Goal: Transaction & Acquisition: Download file/media

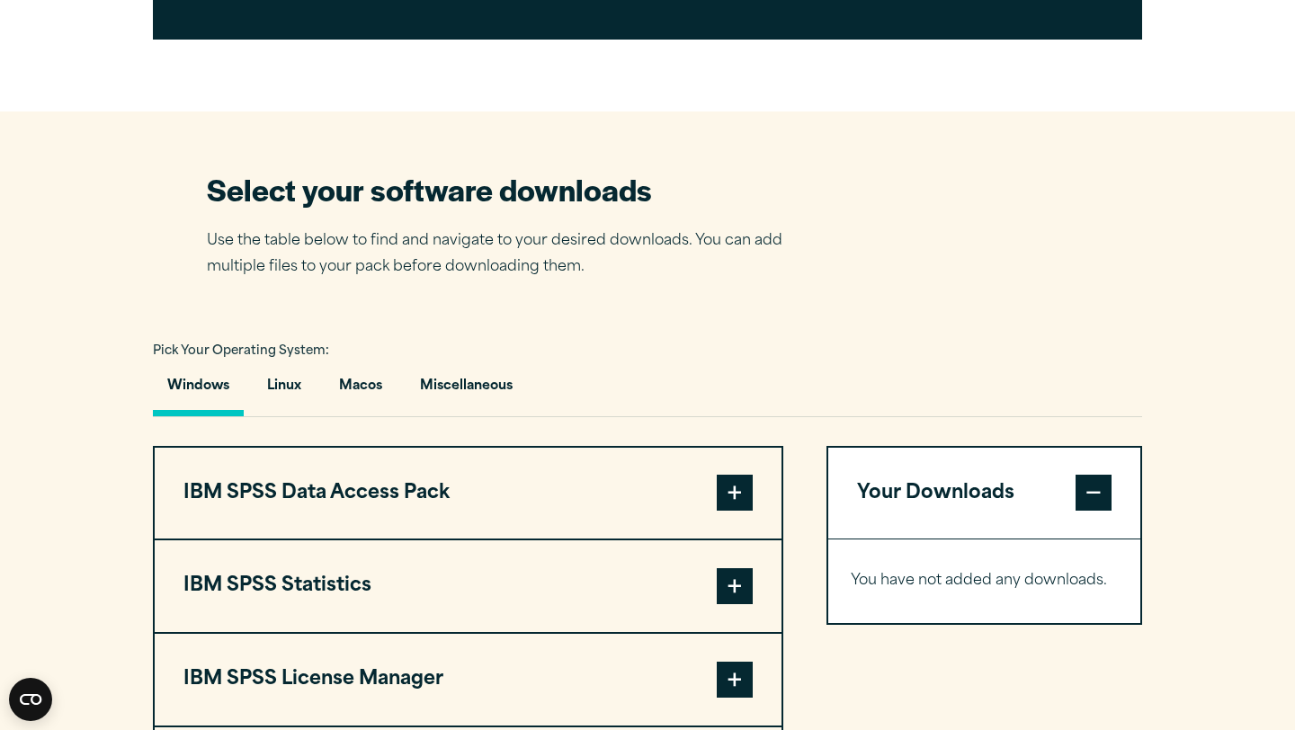
scroll to position [957, 0]
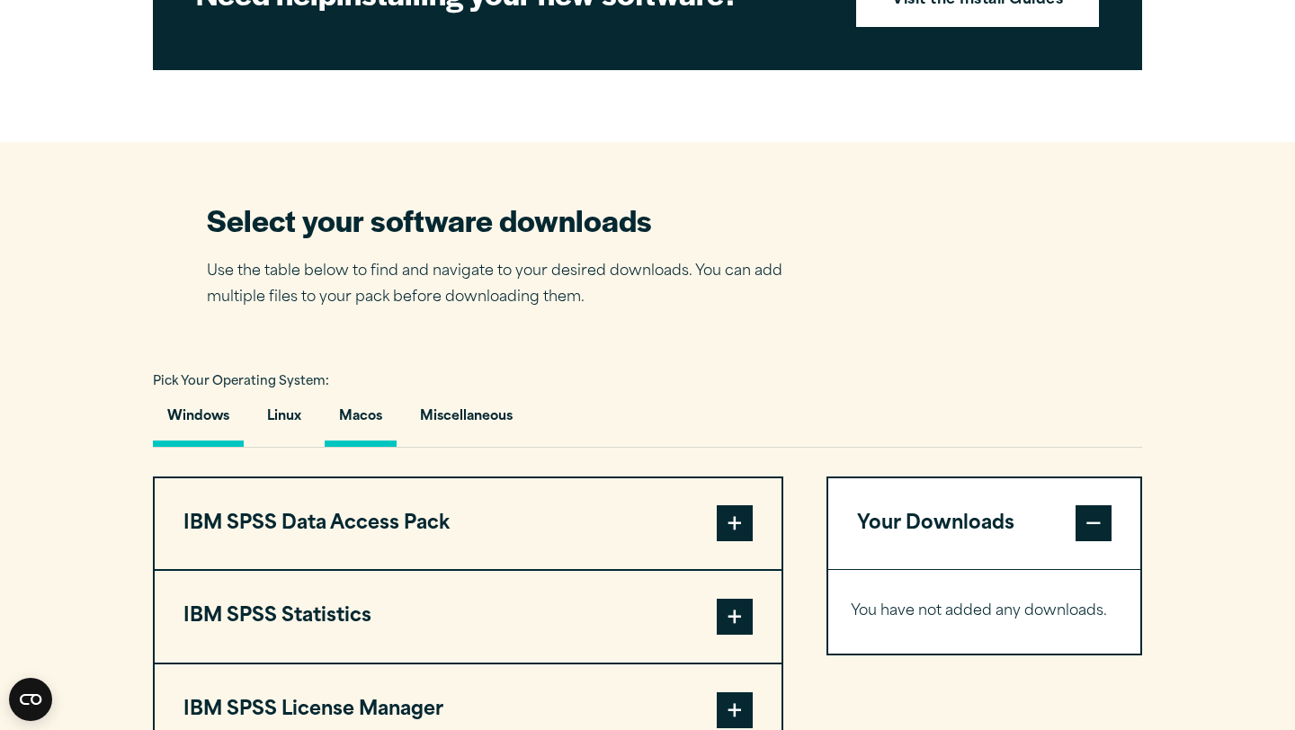
click at [363, 447] on button "Macos" at bounding box center [361, 421] width 72 height 51
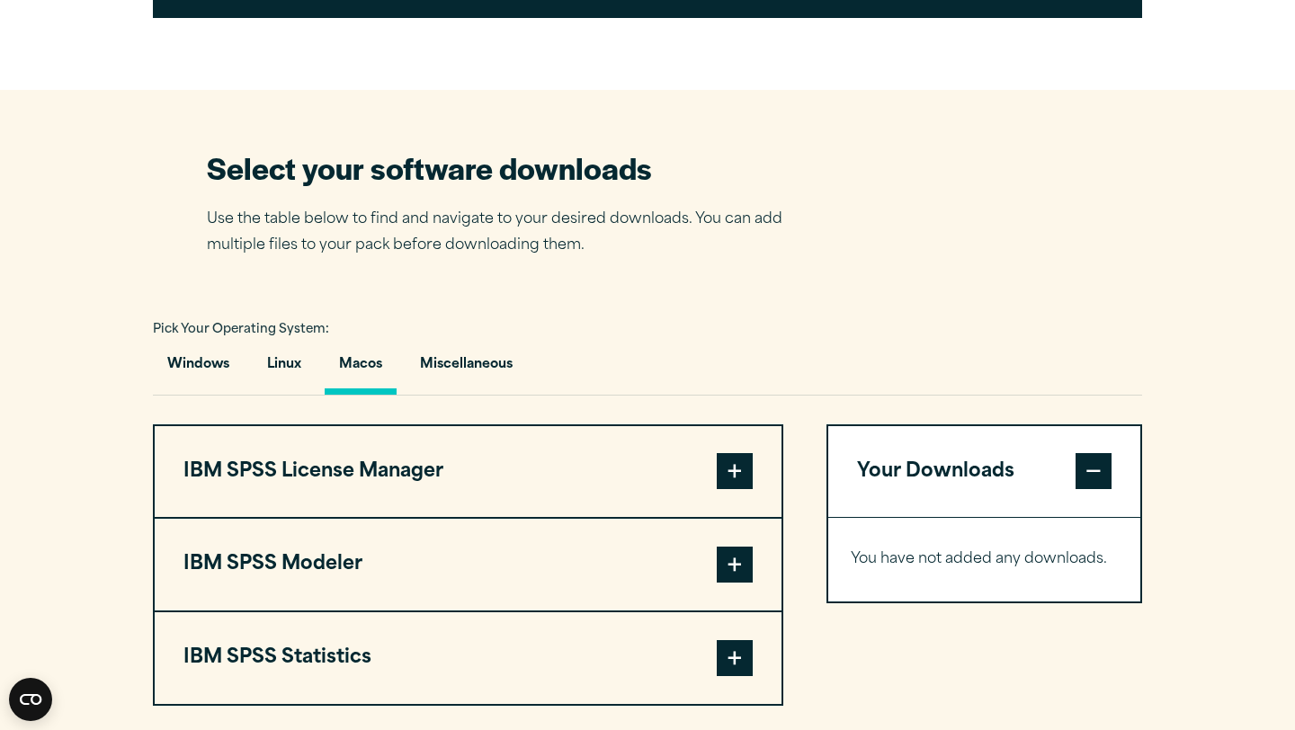
scroll to position [1022, 0]
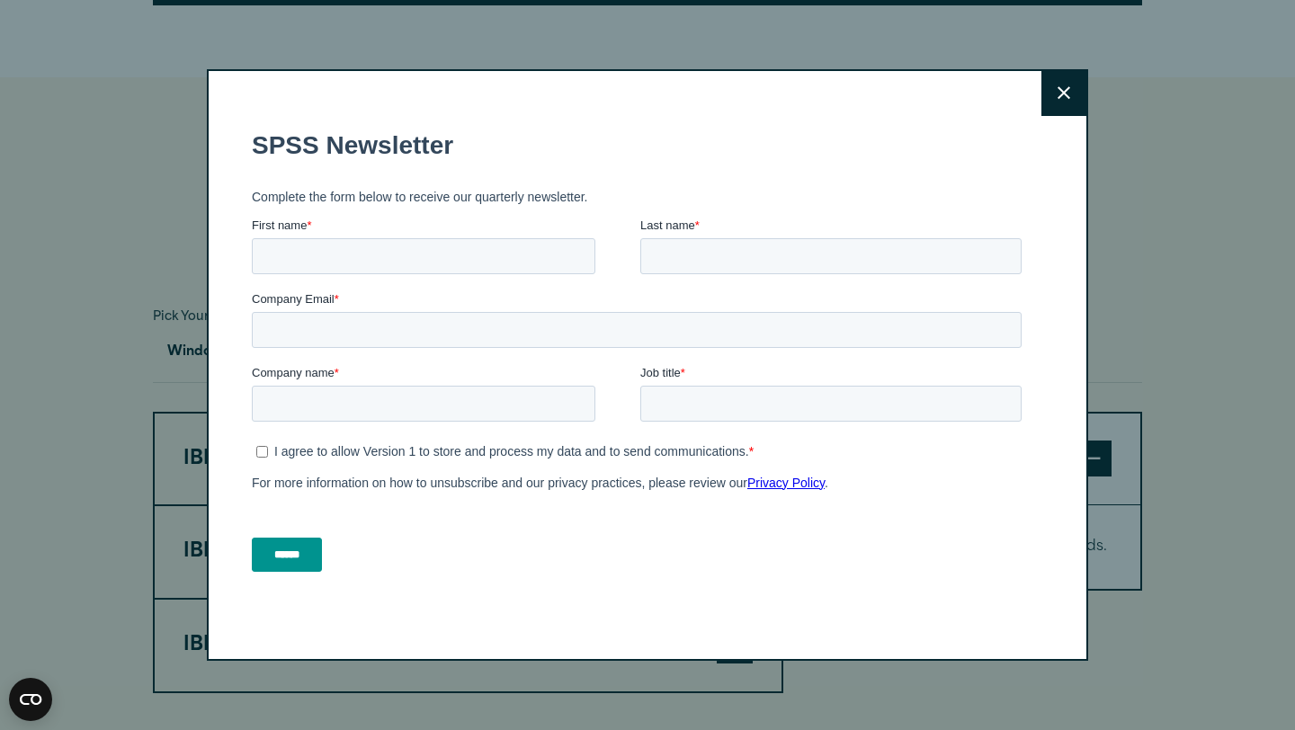
click at [1064, 94] on icon at bounding box center [1063, 93] width 13 height 13
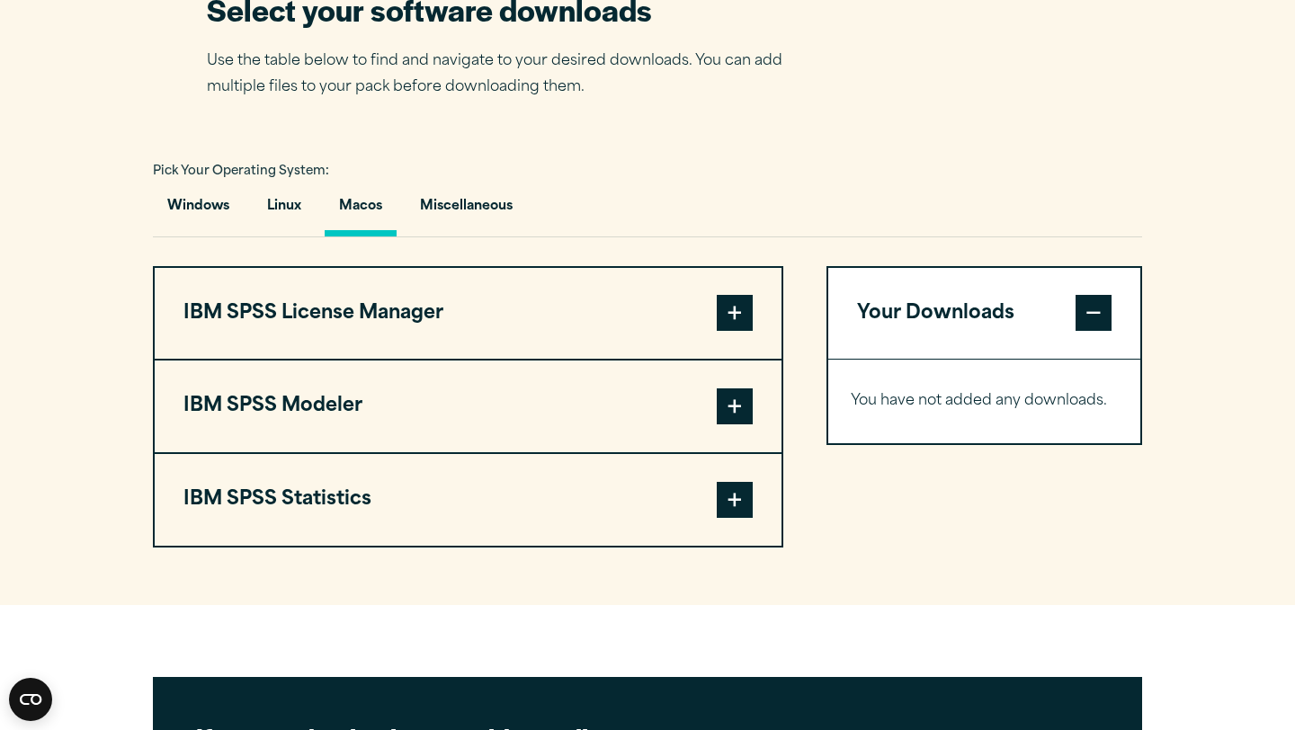
scroll to position [1164, 0]
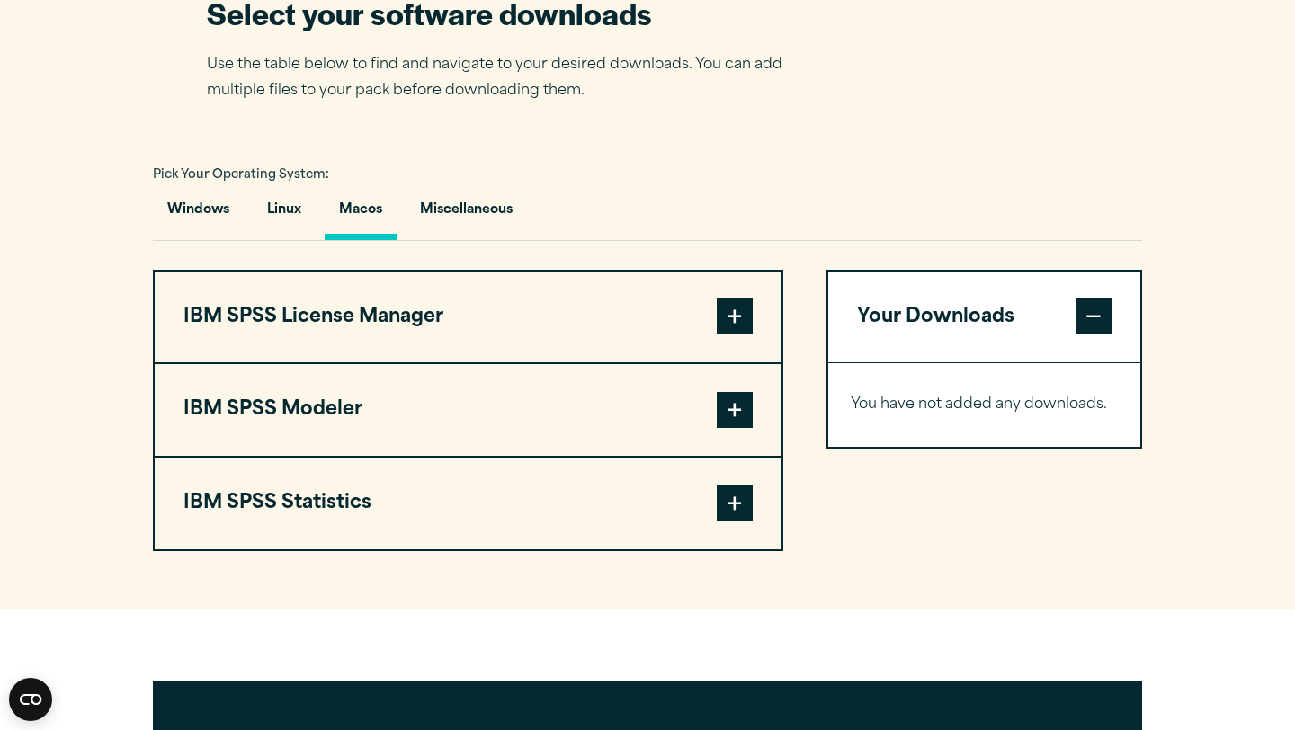
click at [699, 549] on button "IBM SPSS Statistics" at bounding box center [468, 504] width 627 height 92
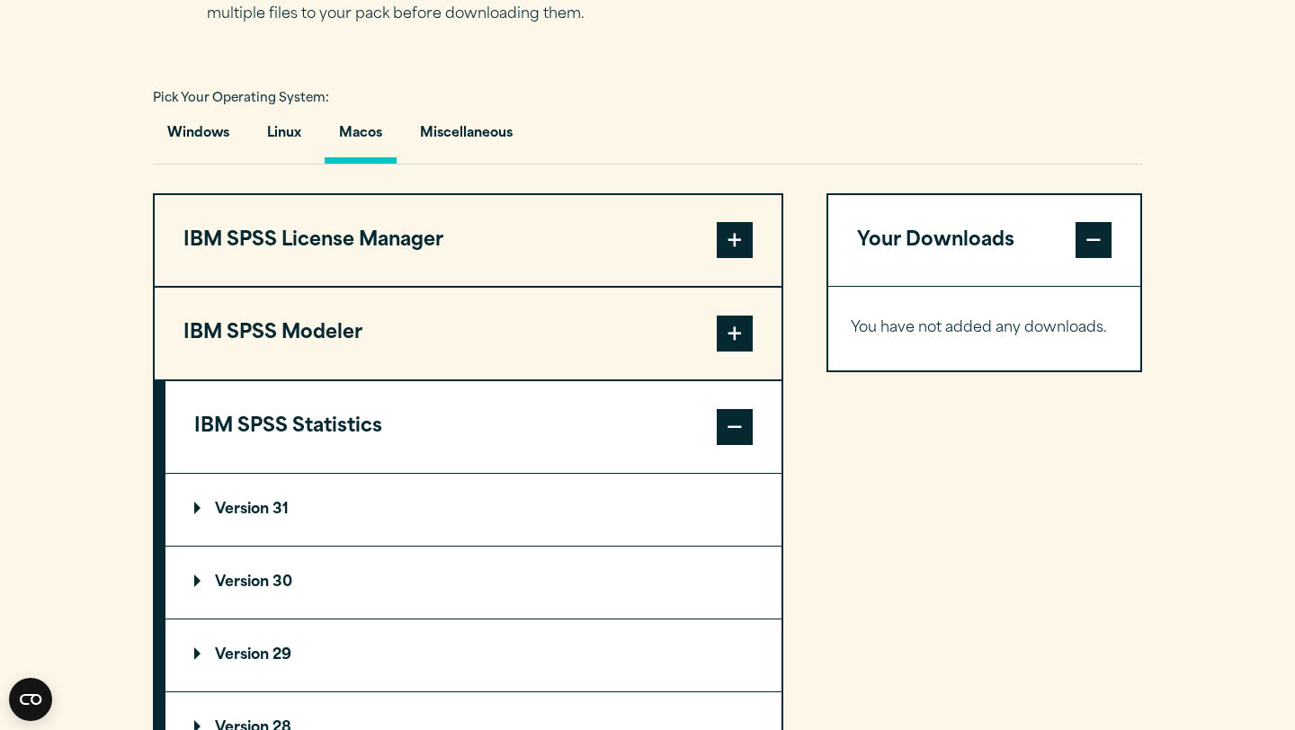
scroll to position [1270, 0]
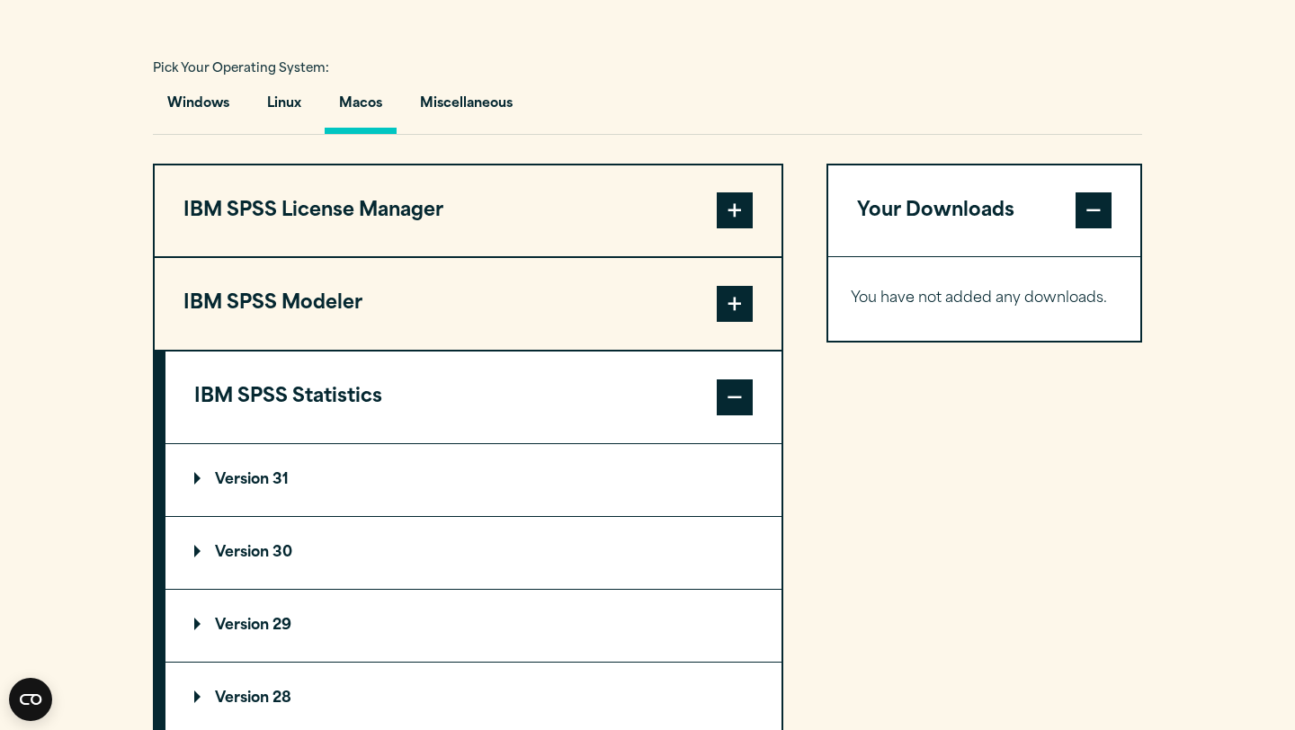
click at [266, 487] on p "Version 31" at bounding box center [241, 480] width 94 height 14
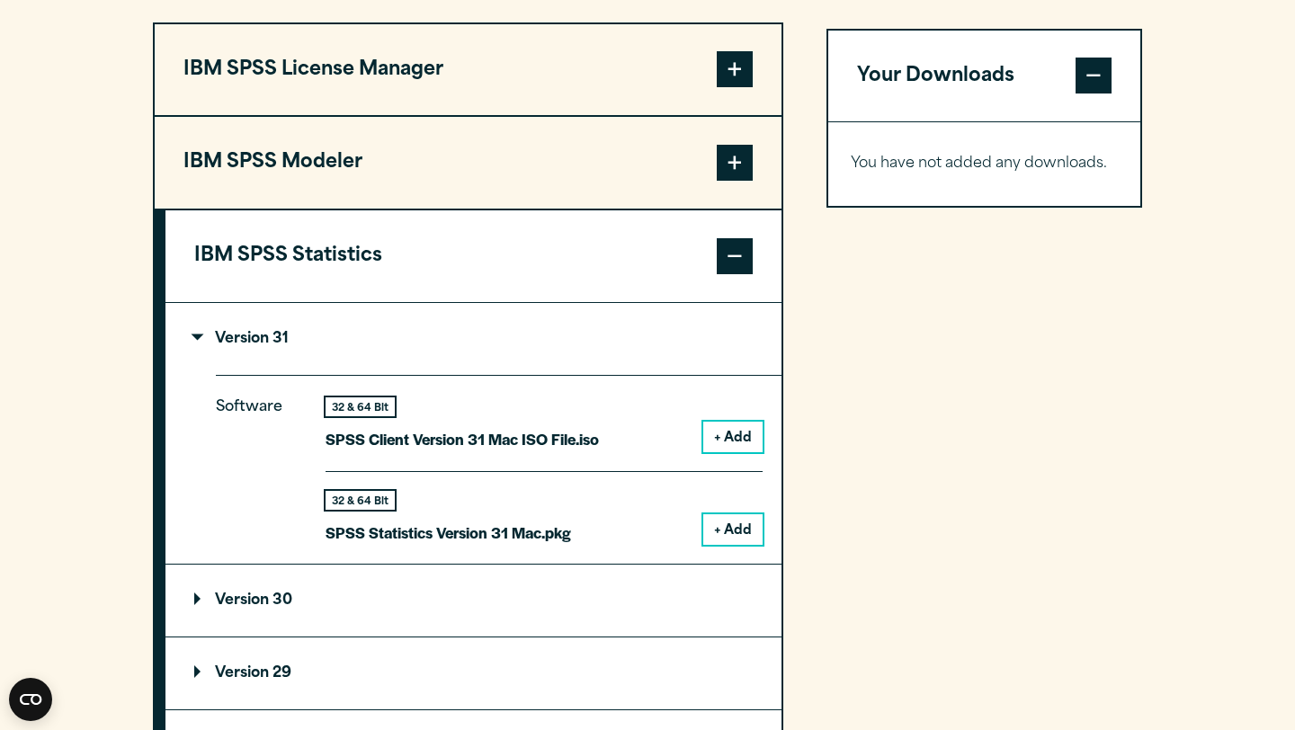
scroll to position [1416, 0]
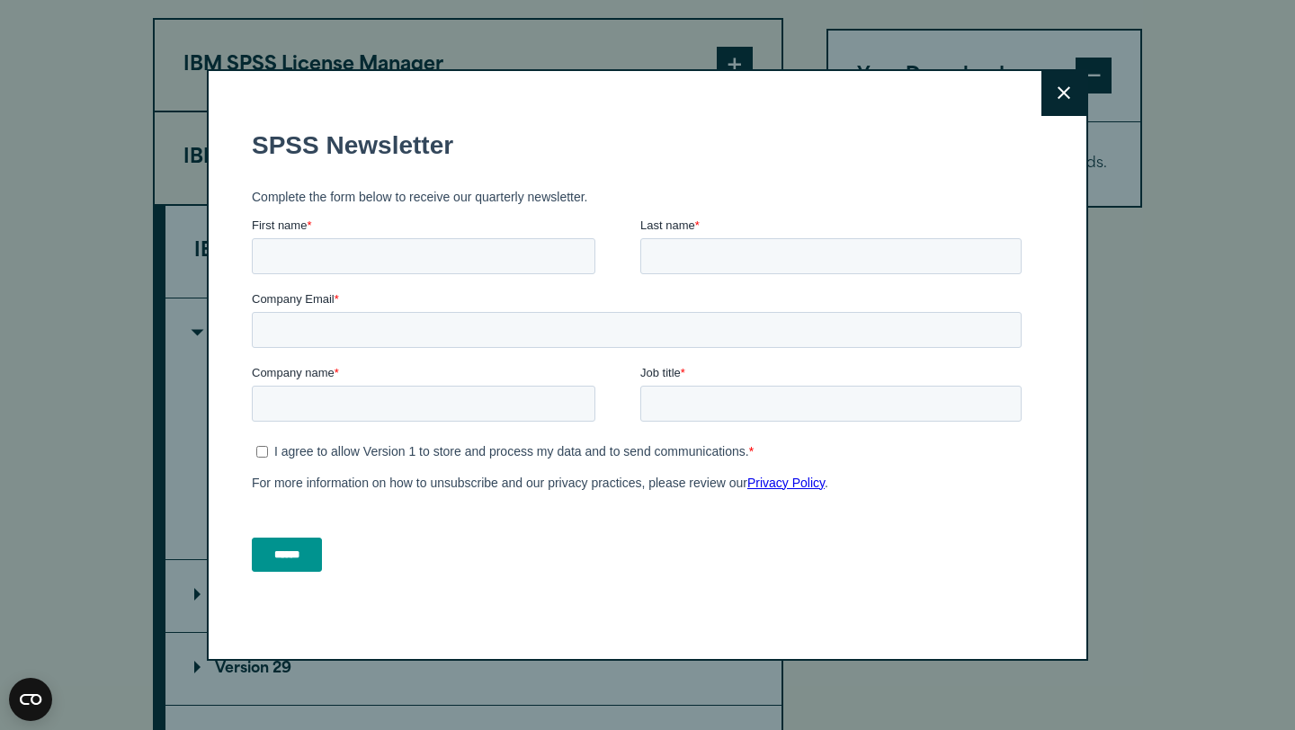
click at [1068, 89] on icon at bounding box center [1063, 93] width 13 height 13
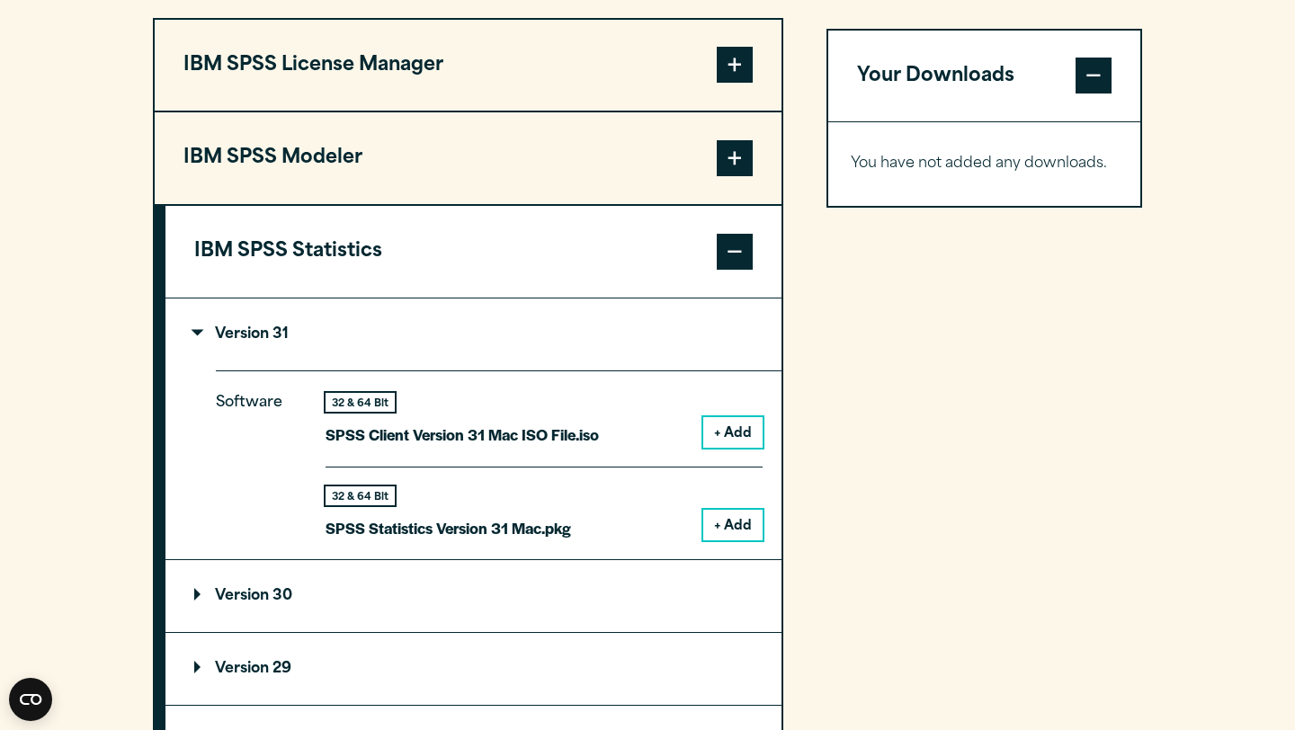
click at [739, 540] on button "+ Add" at bounding box center [732, 525] width 59 height 31
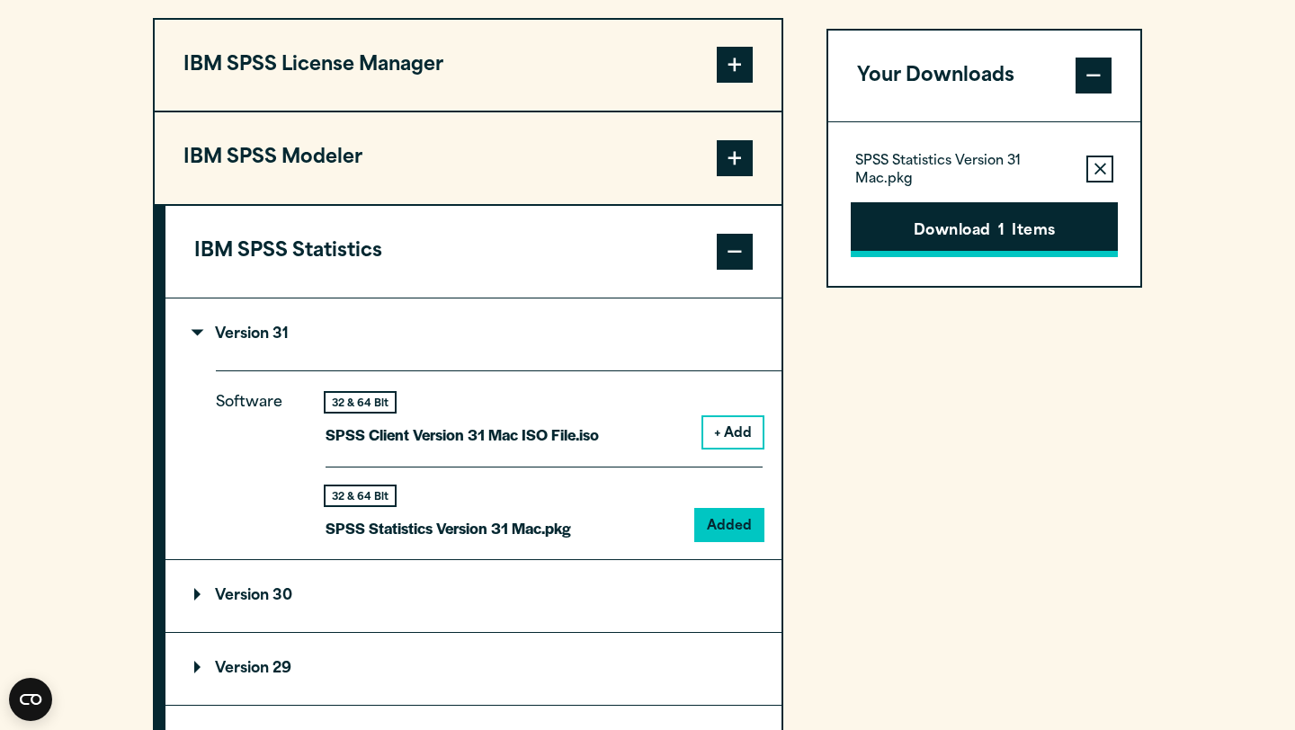
click at [966, 258] on button "Download 1 Items" at bounding box center [984, 230] width 267 height 56
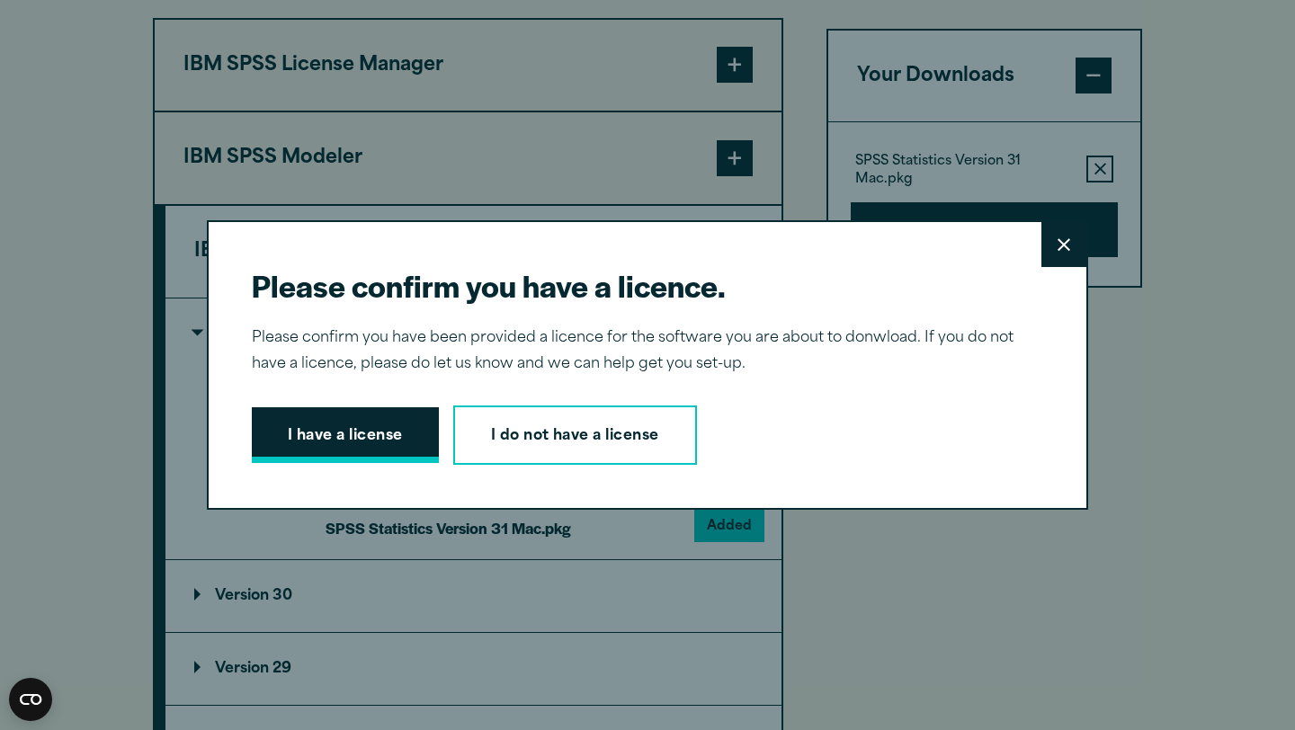
click at [385, 448] on button "I have a license" at bounding box center [345, 435] width 187 height 56
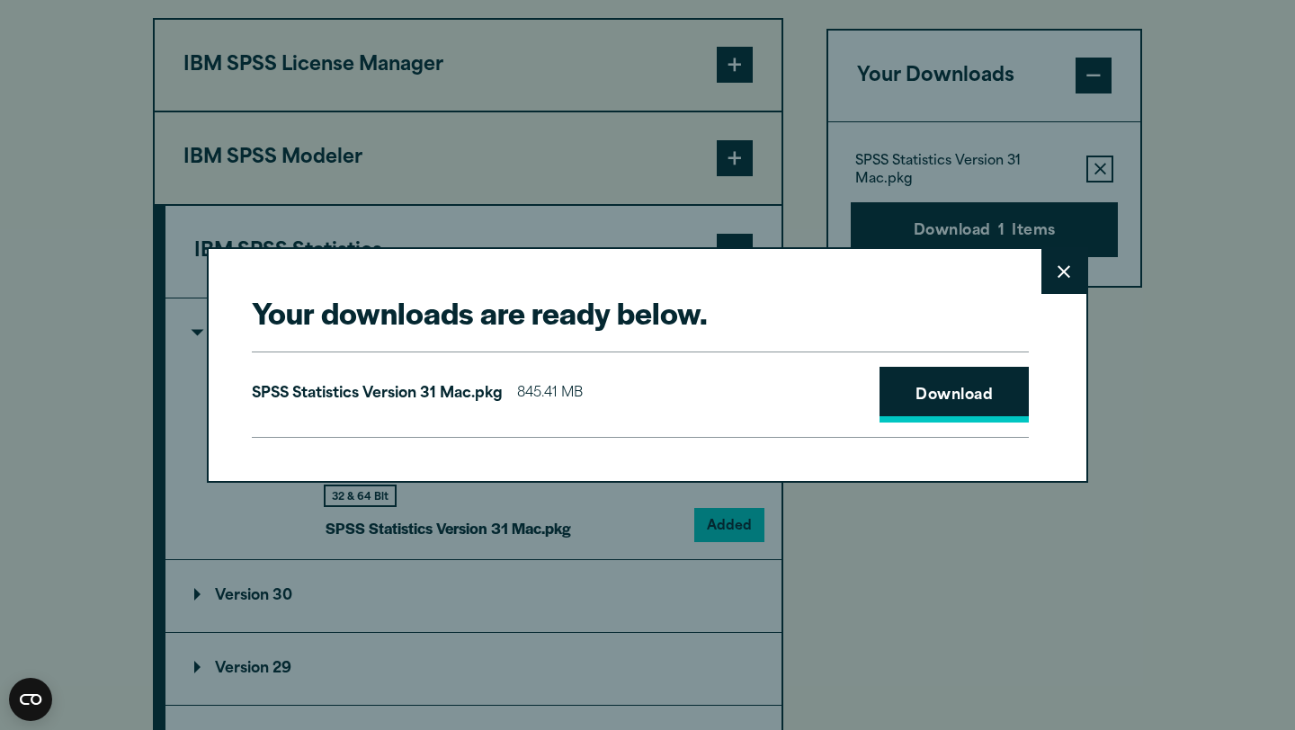
click at [989, 403] on link "Download" at bounding box center [953, 395] width 149 height 56
